Goal: Download file/media

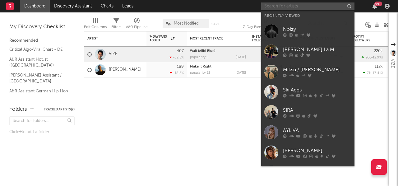
click at [320, 7] on input "text" at bounding box center [307, 6] width 93 height 8
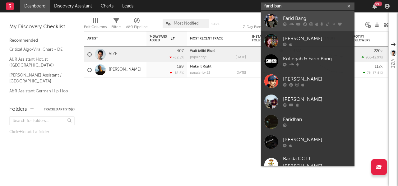
type input "farid ban"
click at [304, 14] on link "Farid Bang" at bounding box center [307, 21] width 93 height 20
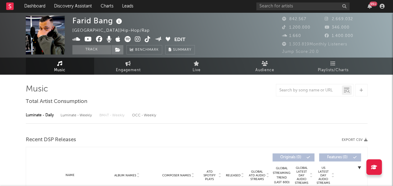
select select "6m"
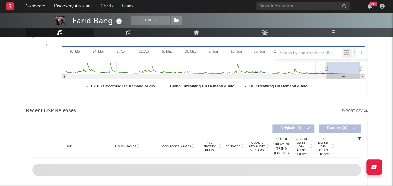
scroll to position [153, 0]
click at [350, 110] on button "Export CSV" at bounding box center [355, 111] width 26 height 4
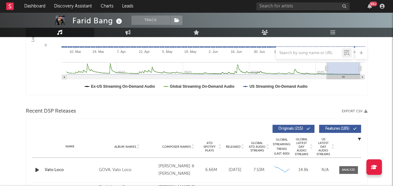
click at [350, 110] on button "Export CSV" at bounding box center [355, 111] width 26 height 4
